Goal: Information Seeking & Learning: Learn about a topic

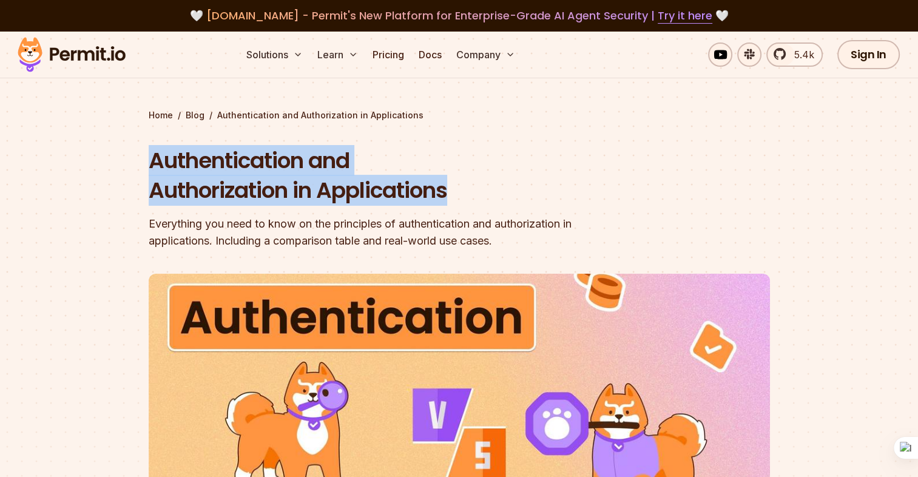
drag, startPoint x: 149, startPoint y: 154, endPoint x: 469, endPoint y: 192, distance: 322.6
click at [469, 192] on h1 "Authentication and Authorization in Applications" at bounding box center [382, 176] width 466 height 60
copy h1 "Authentication and Authorization in Applications"
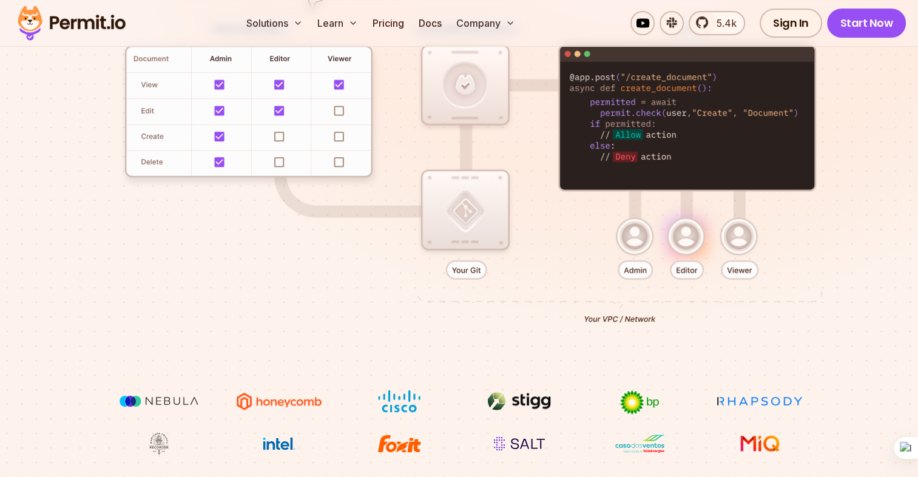
scroll to position [546, 0]
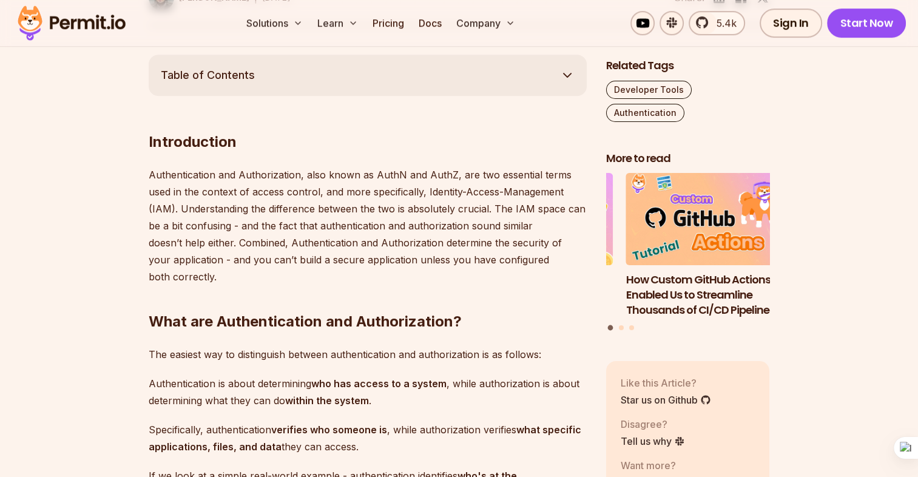
scroll to position [546, 0]
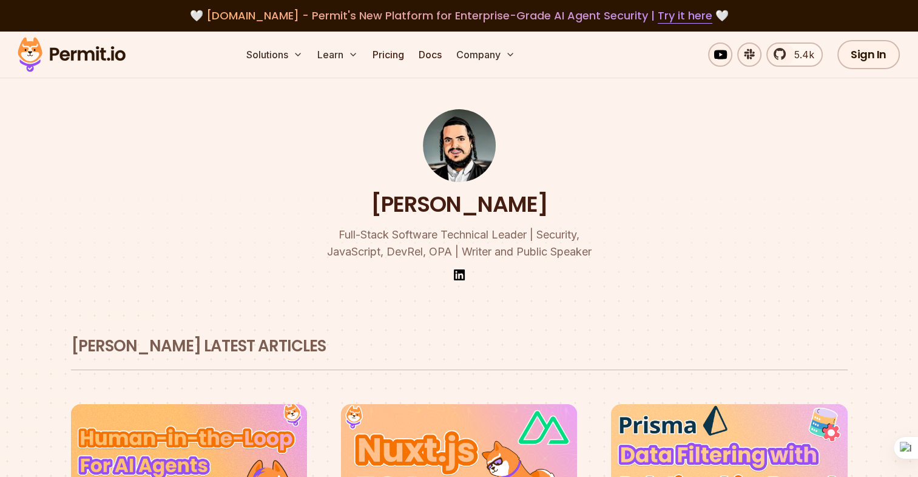
drag, startPoint x: 374, startPoint y: 201, endPoint x: 544, endPoint y: 204, distance: 169.9
click at [544, 204] on div "Gabriel L. Manor Full-Stack Software Technical Leader | Security, JavaScript, D…" at bounding box center [459, 172] width 699 height 280
copy h1 "[PERSON_NAME]"
click at [309, 215] on div "Gabriel L. Manor Full-Stack Software Technical Leader | Security, JavaScript, D…" at bounding box center [459, 172] width 699 height 280
